Goal: Task Accomplishment & Management: Manage account settings

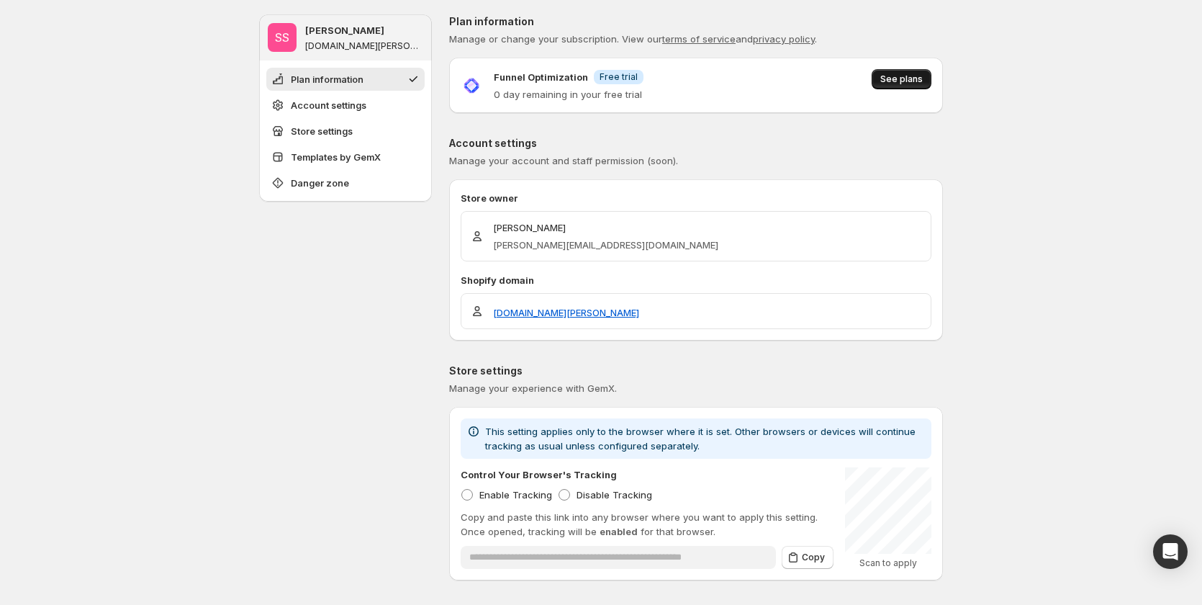
click at [889, 78] on span "See plans" at bounding box center [901, 79] width 42 height 12
